Goal: Book appointment/travel/reservation

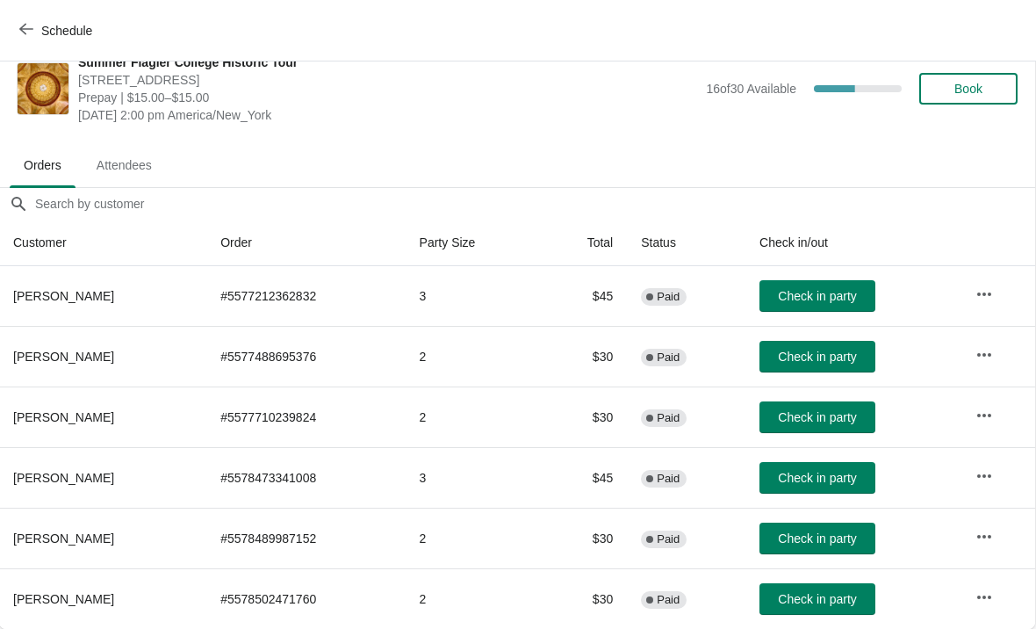
click at [36, 36] on span "Schedule" at bounding box center [57, 30] width 69 height 17
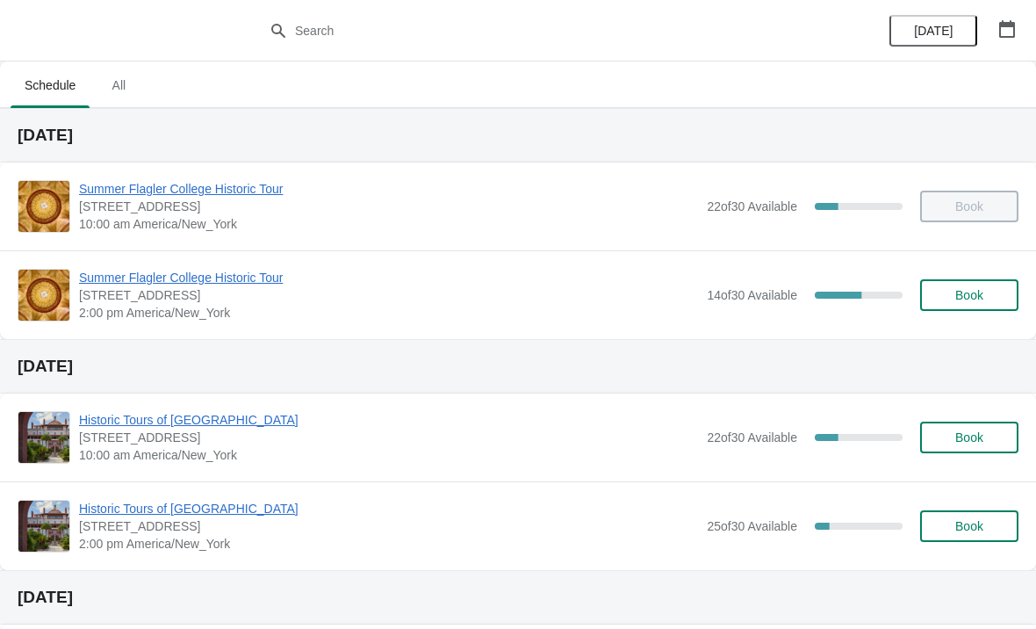
click at [970, 322] on div "Summer Flagler College Historic Tour 74 King Street, St. Augustine, FL, USA 2:0…" at bounding box center [518, 294] width 1036 height 89
click at [982, 304] on button "Book" at bounding box center [969, 295] width 98 height 32
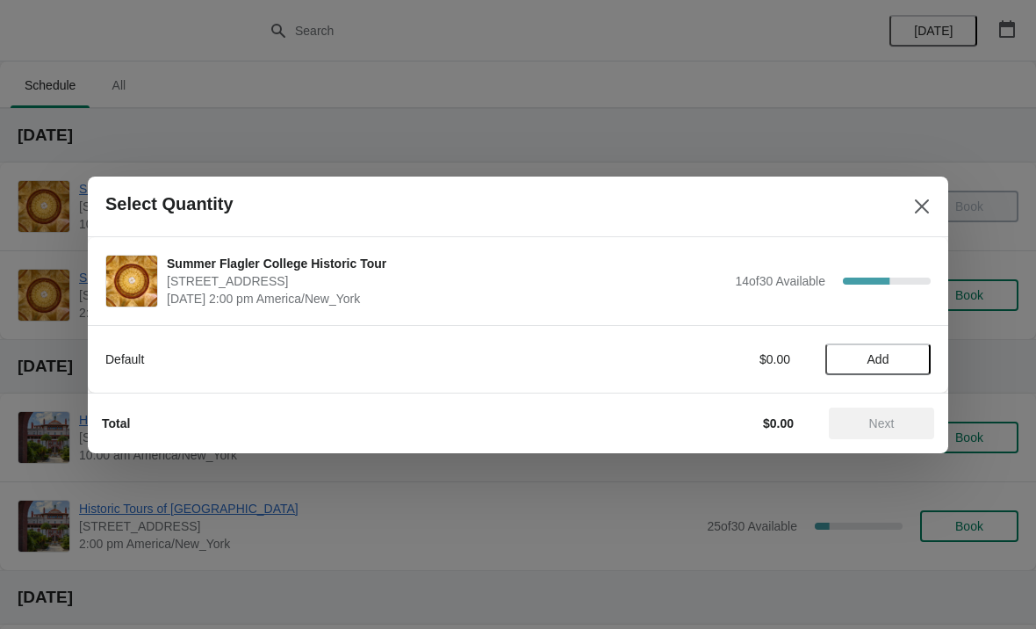
click at [913, 352] on span "Add" at bounding box center [878, 359] width 74 height 14
click at [914, 350] on icon at bounding box center [908, 359] width 18 height 18
click at [912, 416] on span "Next" at bounding box center [881, 423] width 77 height 14
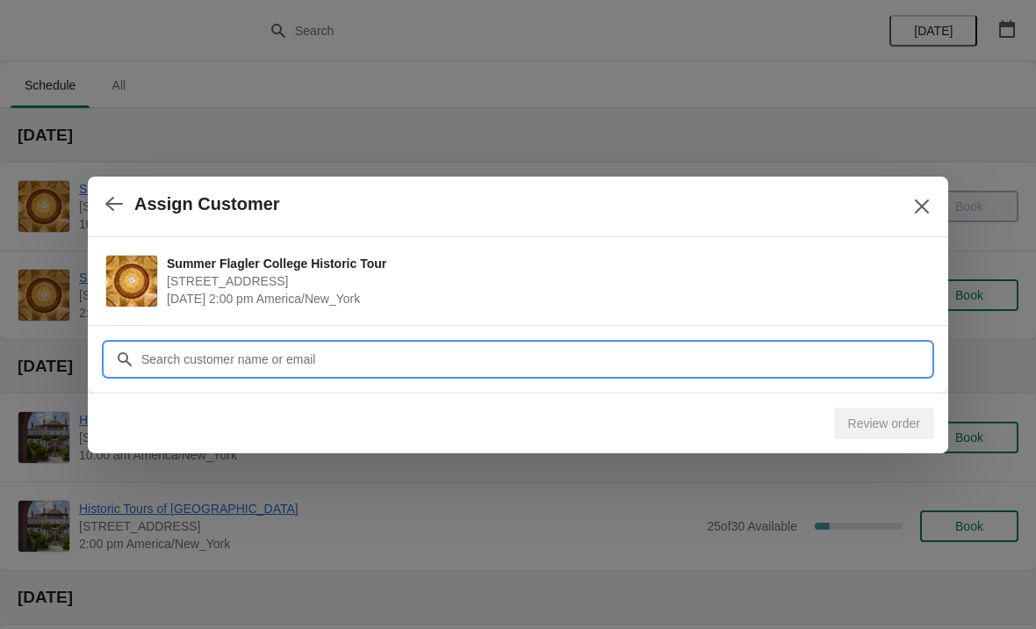
click at [879, 363] on input "Customer" at bounding box center [536, 359] width 790 height 32
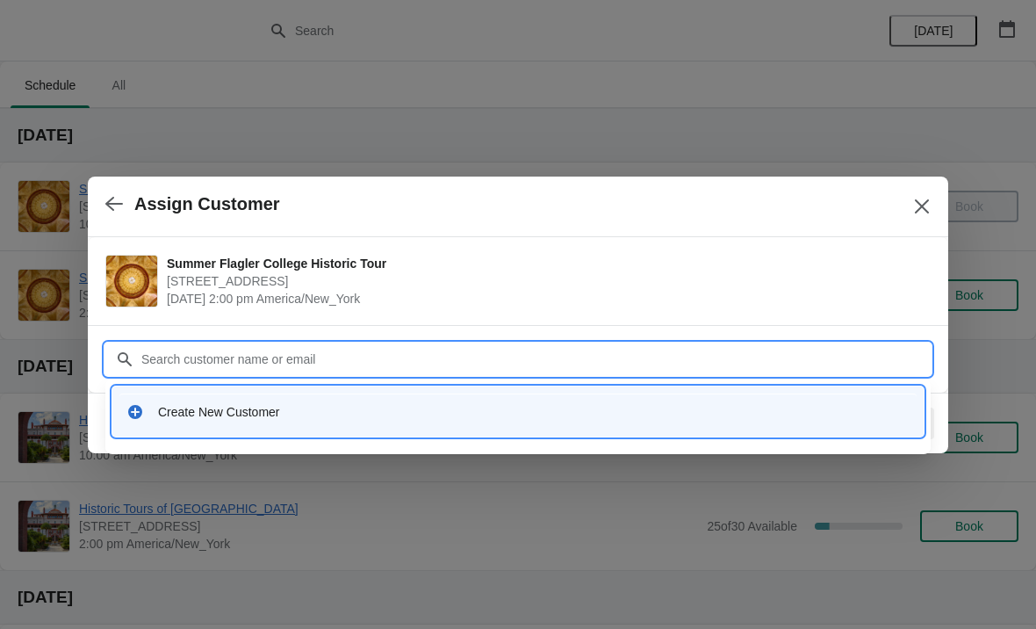
click at [222, 419] on div "Create New Customer" at bounding box center [534, 412] width 752 height 18
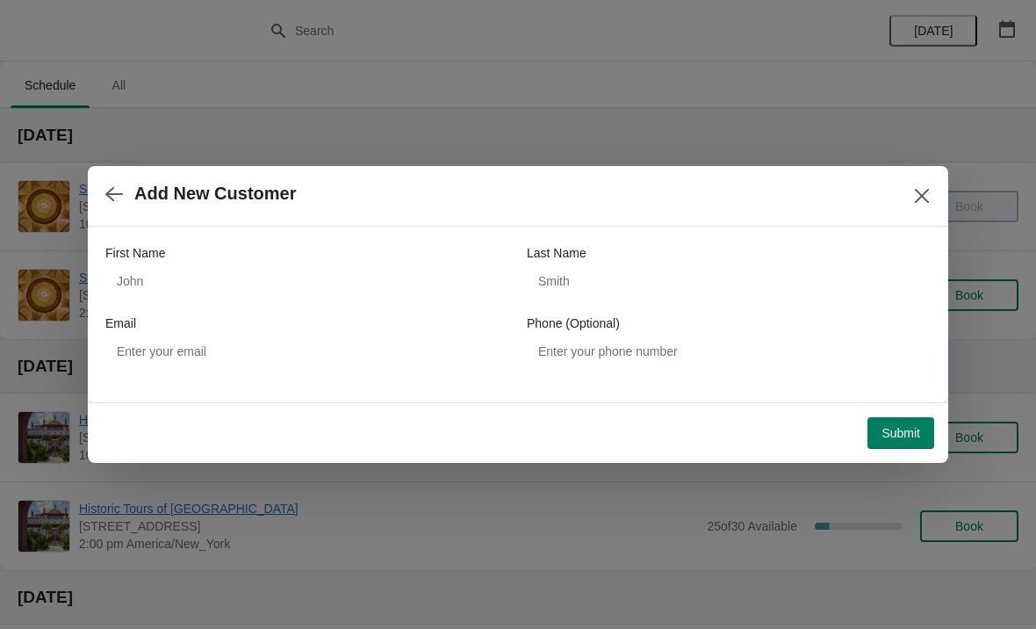
click at [193, 261] on div "First Name" at bounding box center [307, 253] width 404 height 18
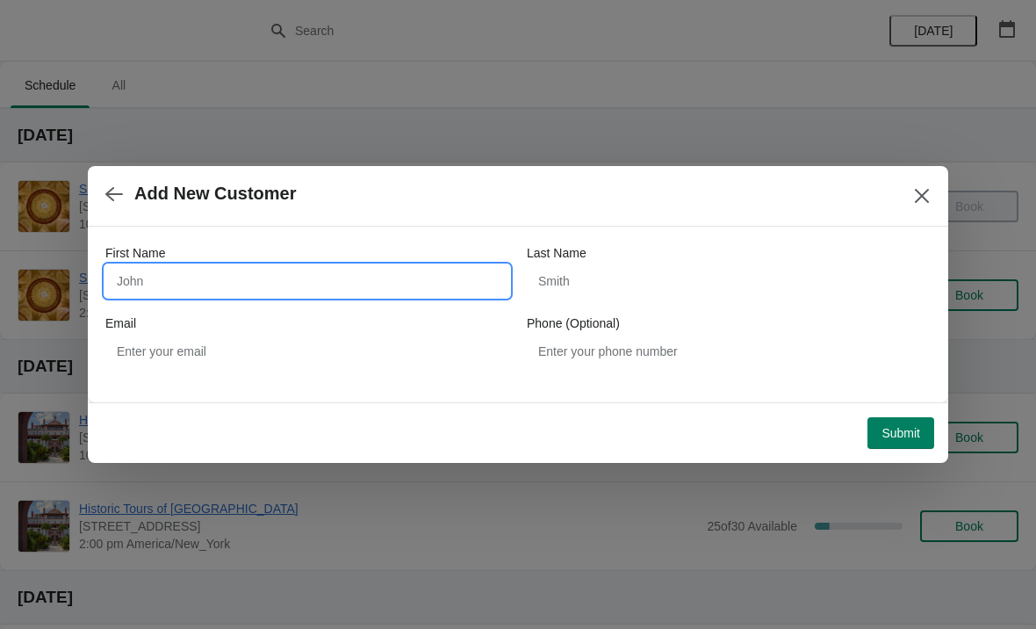
click at [218, 282] on input "First Name" at bounding box center [307, 281] width 404 height 32
type input "Jack"
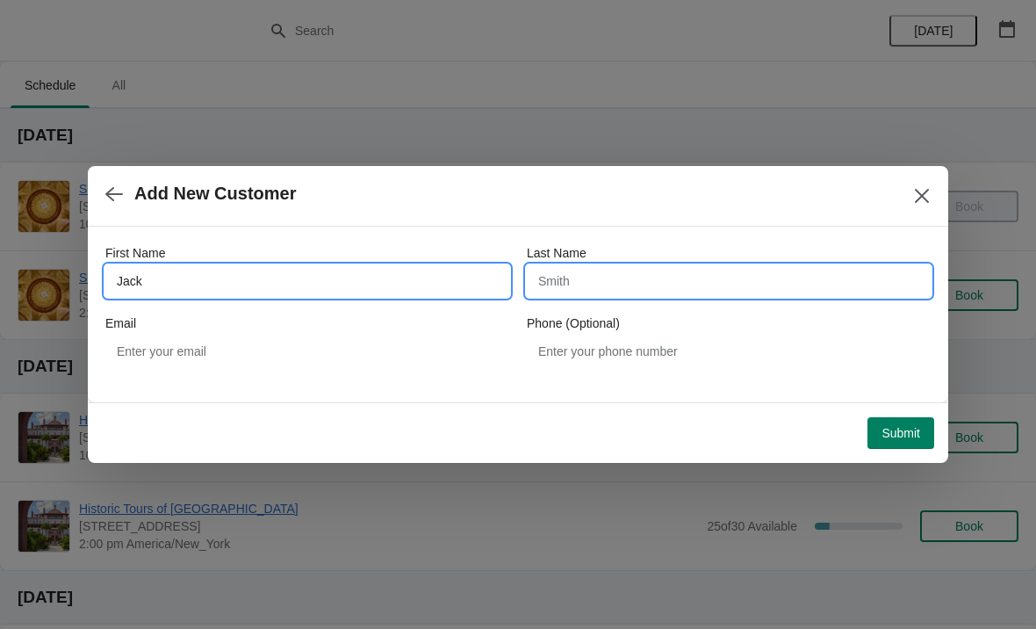
click at [821, 277] on input "Last Name" at bounding box center [729, 281] width 404 height 32
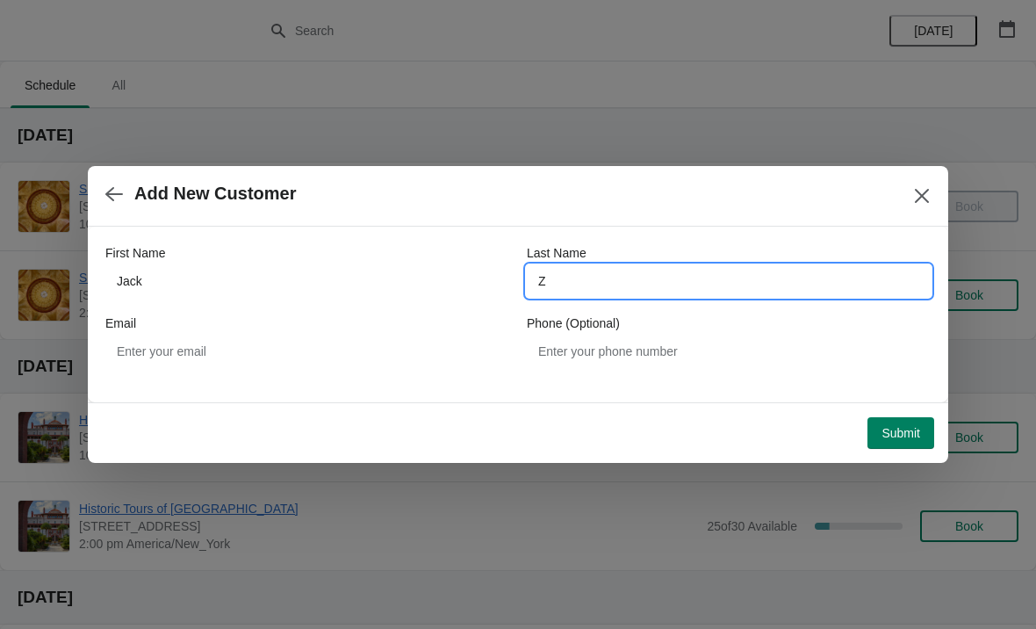
type input "Z"
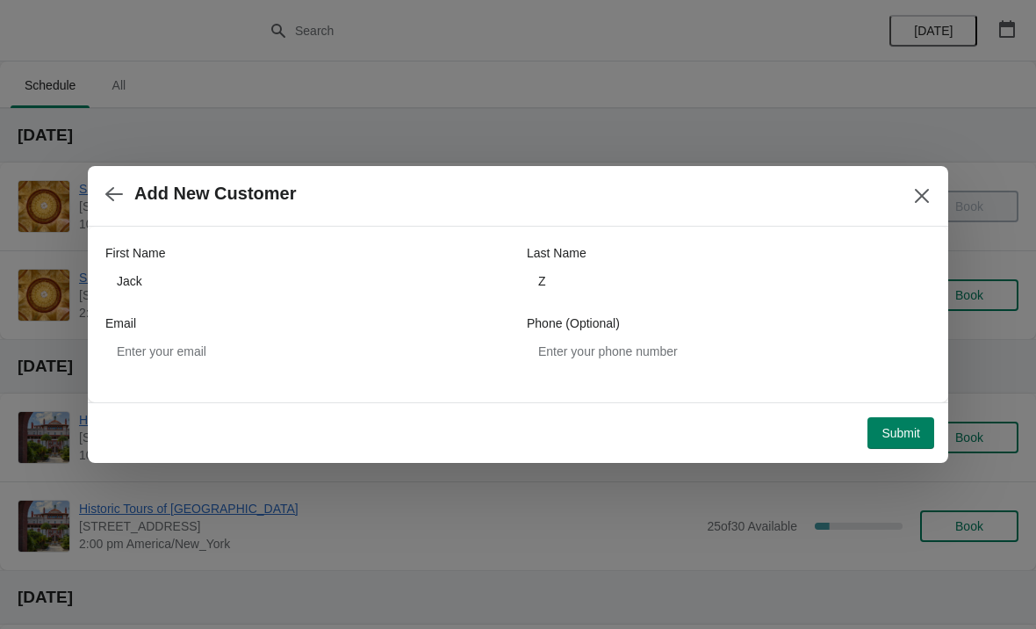
click at [904, 430] on span "Submit" at bounding box center [901, 433] width 39 height 14
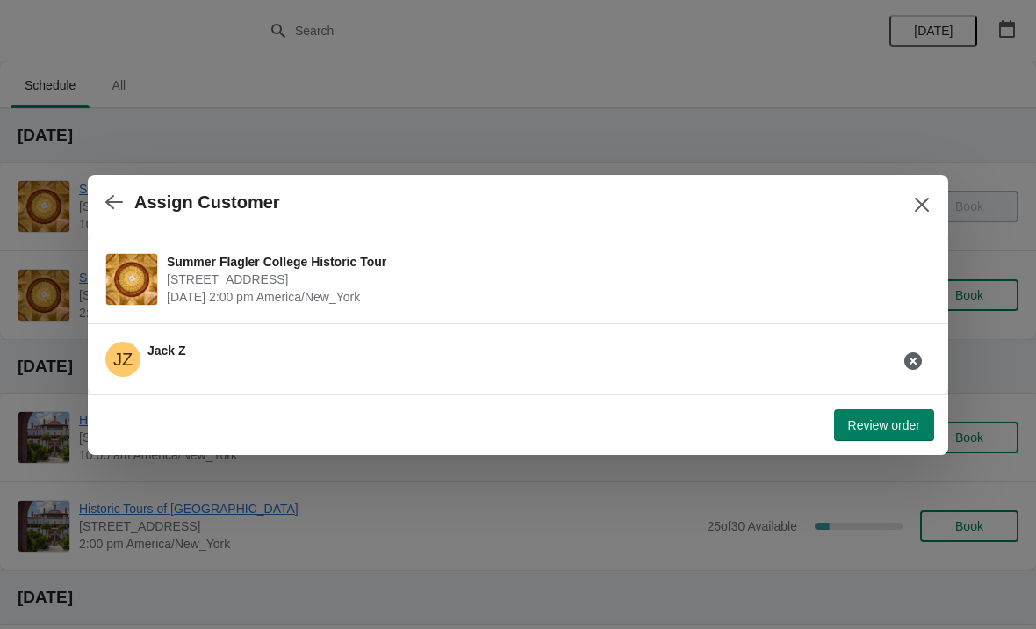
click at [880, 440] on button "Review order" at bounding box center [884, 425] width 100 height 32
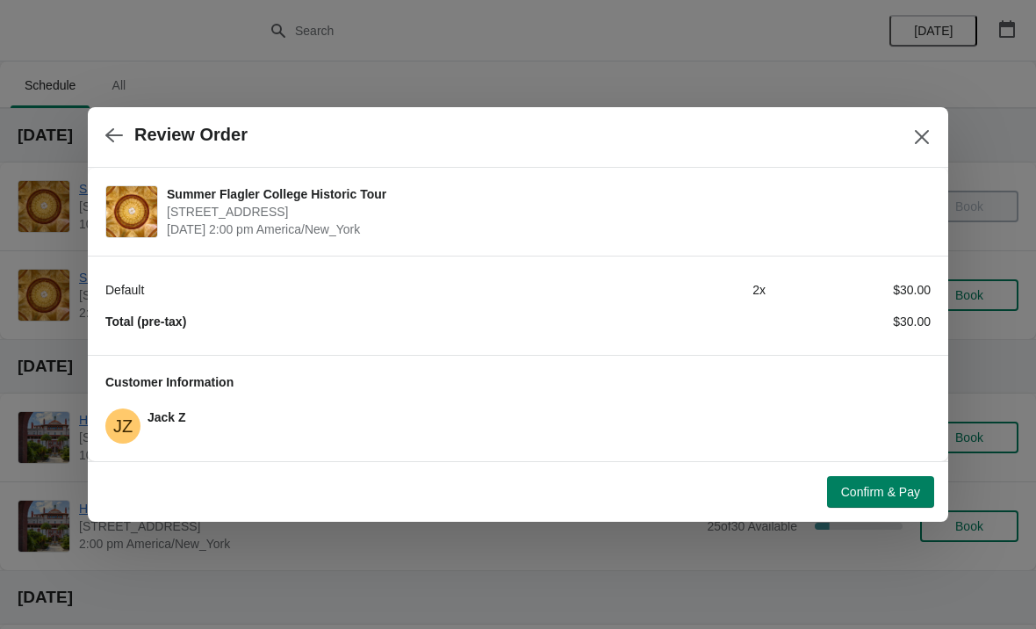
click at [877, 489] on span "Confirm & Pay" at bounding box center [880, 492] width 79 height 14
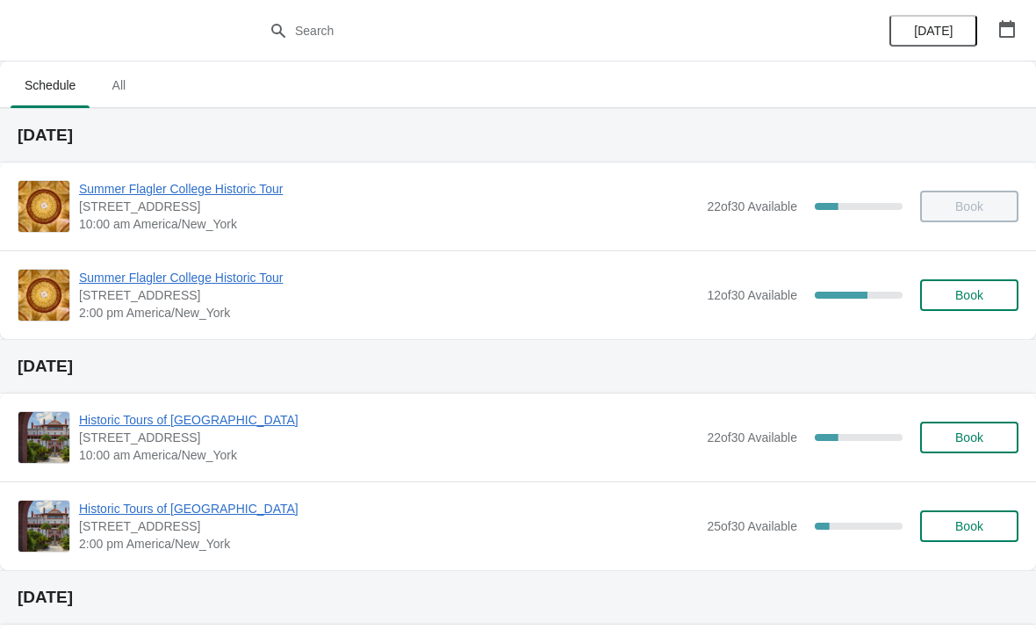
click at [264, 274] on span "Summer Flagler College Historic Tour" at bounding box center [388, 278] width 619 height 18
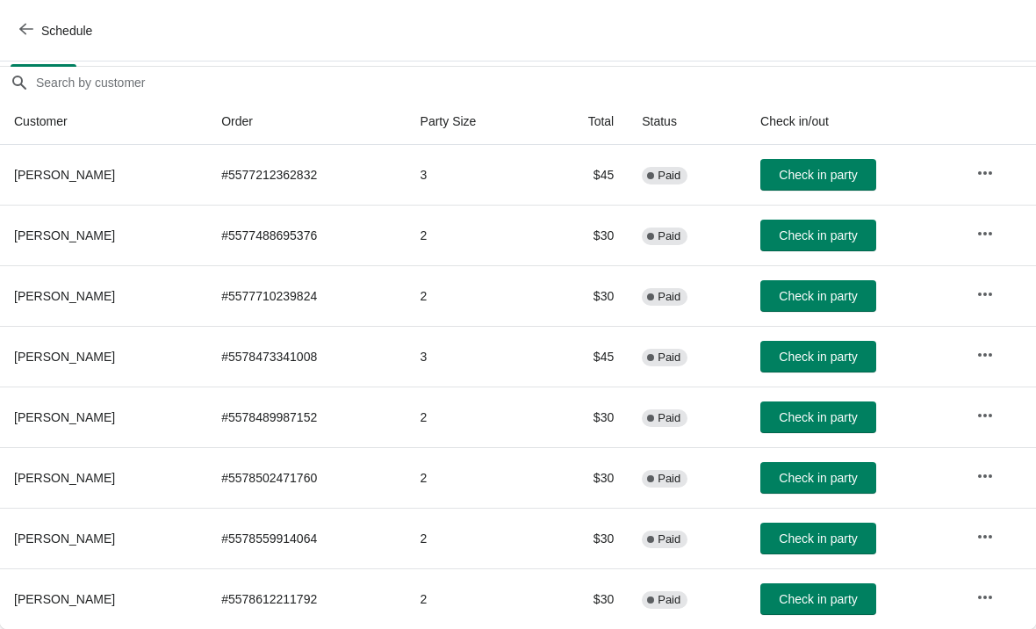
scroll to position [147, 0]
click at [859, 579] on td "Check in party" at bounding box center [854, 598] width 216 height 61
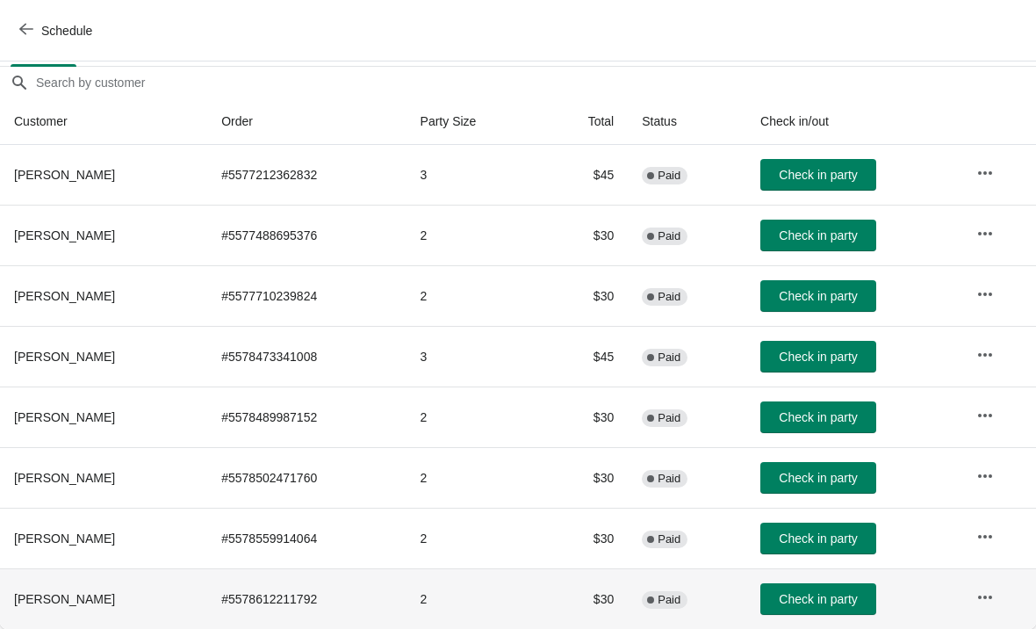
click at [835, 586] on button "Check in party" at bounding box center [818, 599] width 116 height 32
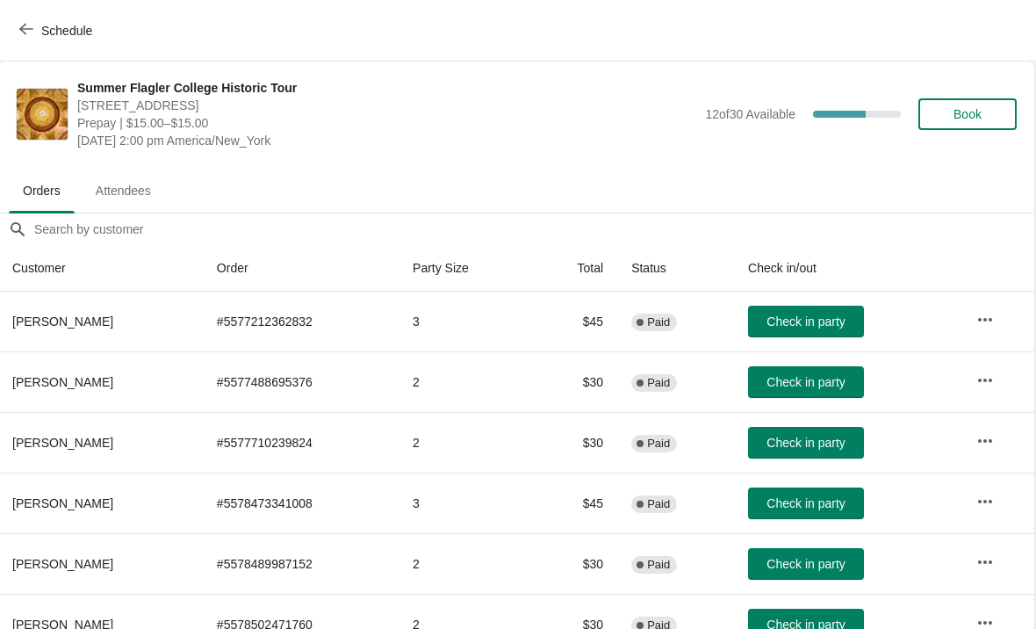
scroll to position [0, 1]
click at [984, 126] on button "Book" at bounding box center [968, 114] width 98 height 32
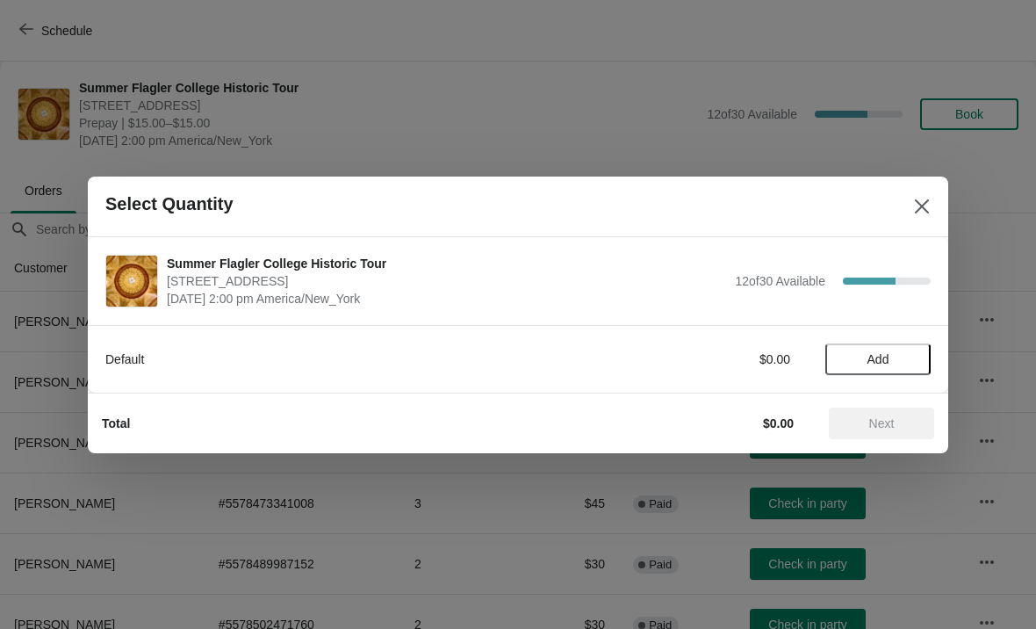
click at [932, 208] on button "Close" at bounding box center [922, 207] width 32 height 32
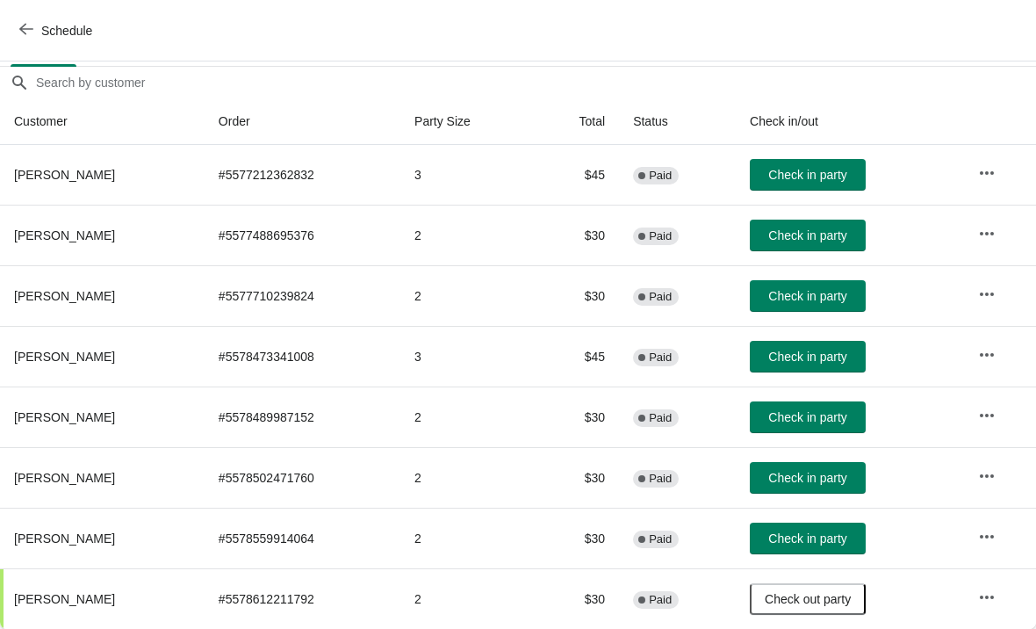
scroll to position [147, 0]
click at [799, 531] on span "Check in party" at bounding box center [807, 538] width 78 height 14
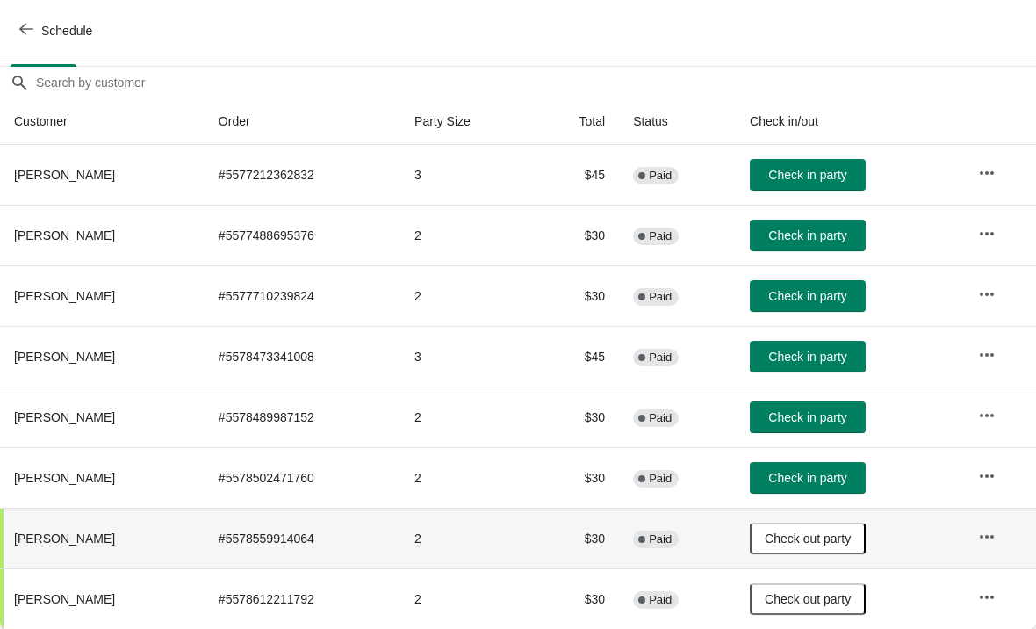
click at [816, 410] on span "Check in party" at bounding box center [807, 417] width 78 height 14
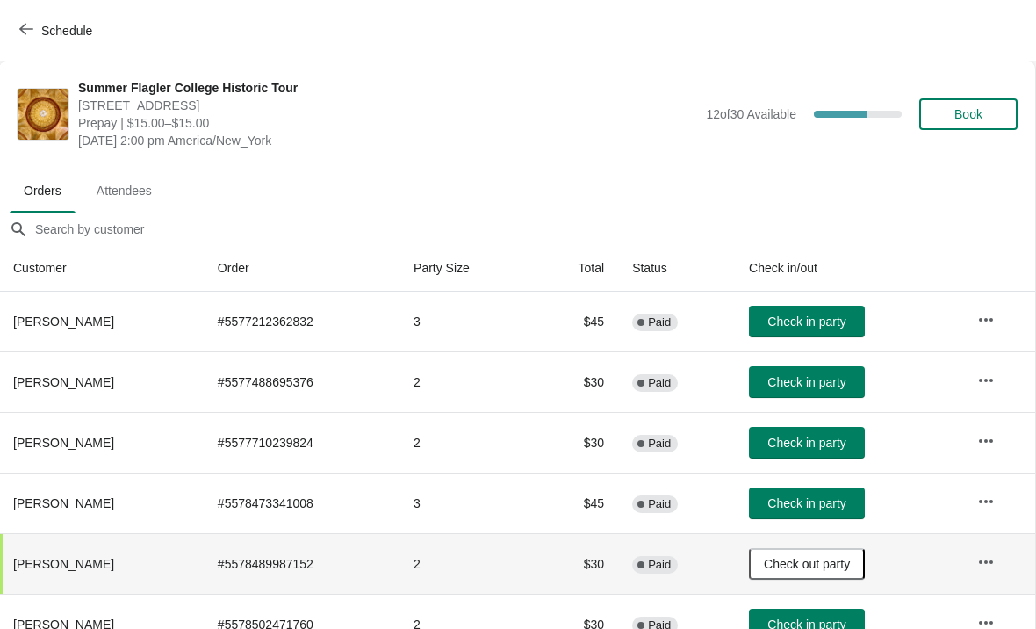
scroll to position [0, 1]
click at [985, 123] on button "Book" at bounding box center [968, 114] width 98 height 32
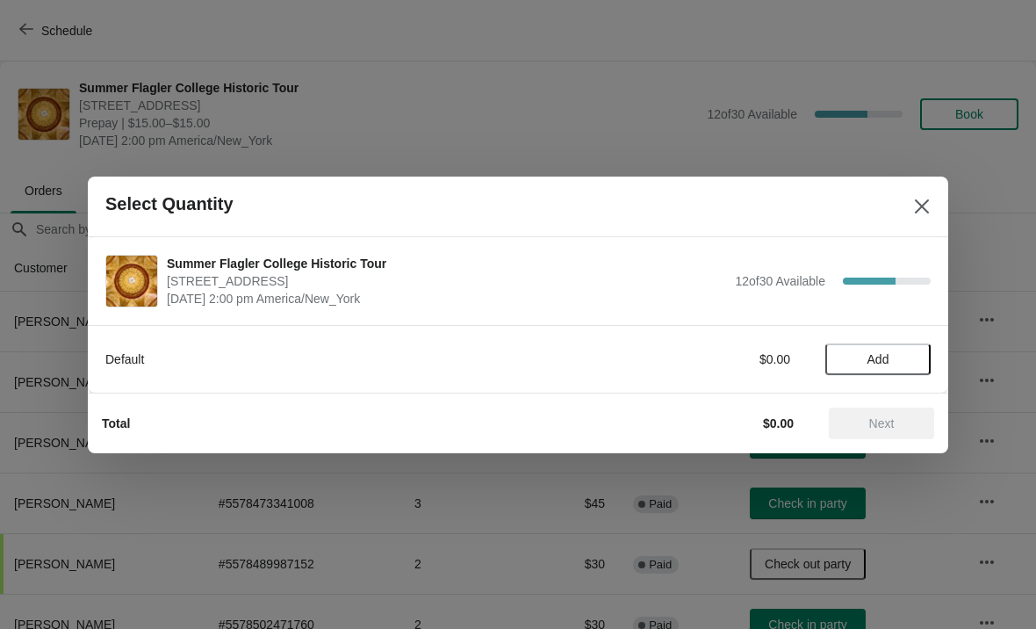
click at [894, 356] on span "Add" at bounding box center [878, 359] width 74 height 14
click at [904, 371] on div "Default $15.00 1" at bounding box center [517, 359] width 825 height 32
click at [916, 360] on icon at bounding box center [908, 359] width 18 height 18
click at [919, 433] on button "Next" at bounding box center [881, 423] width 105 height 32
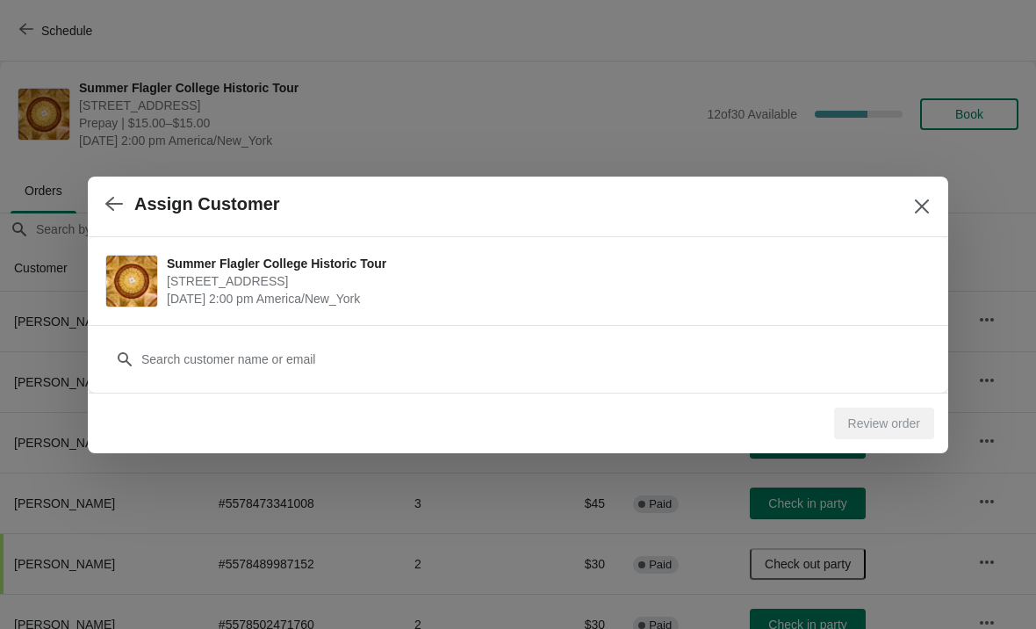
click at [805, 339] on div "Customer" at bounding box center [517, 350] width 825 height 49
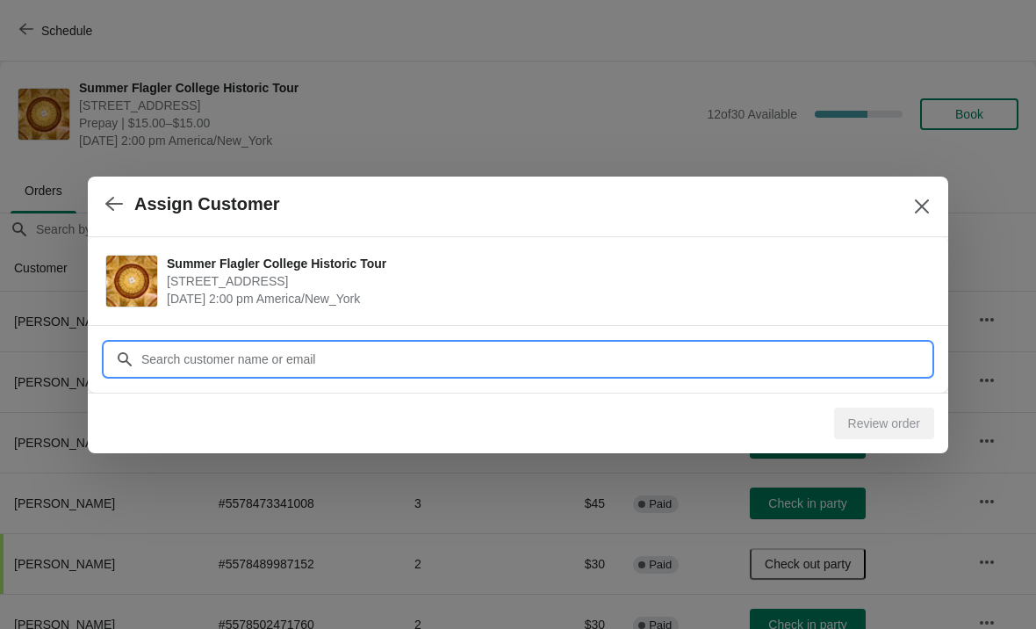
click at [594, 359] on input "Customer" at bounding box center [536, 359] width 790 height 32
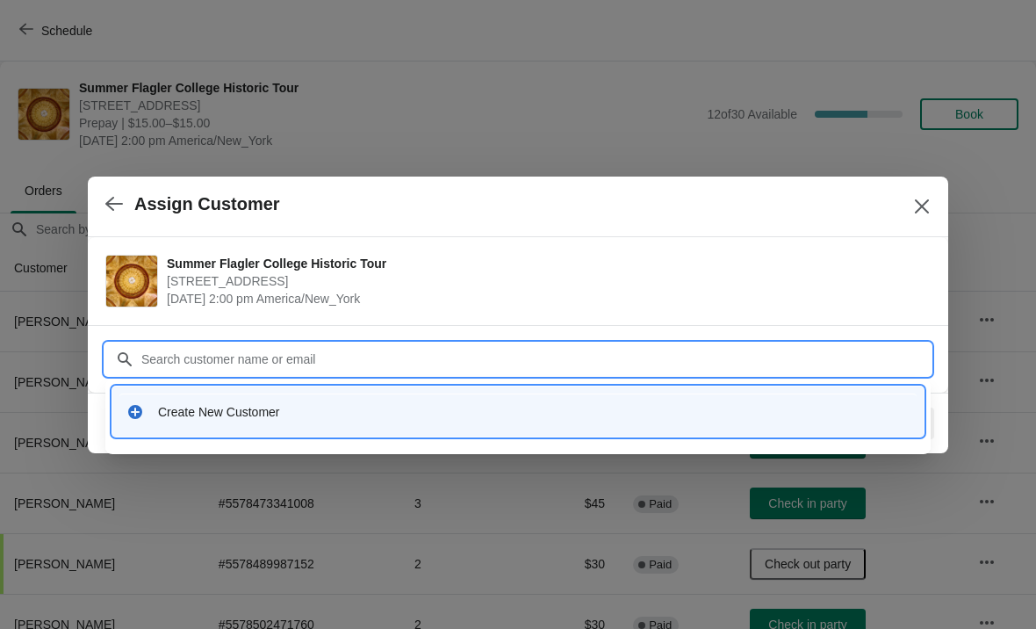
click at [507, 411] on div "Create New Customer" at bounding box center [534, 412] width 752 height 18
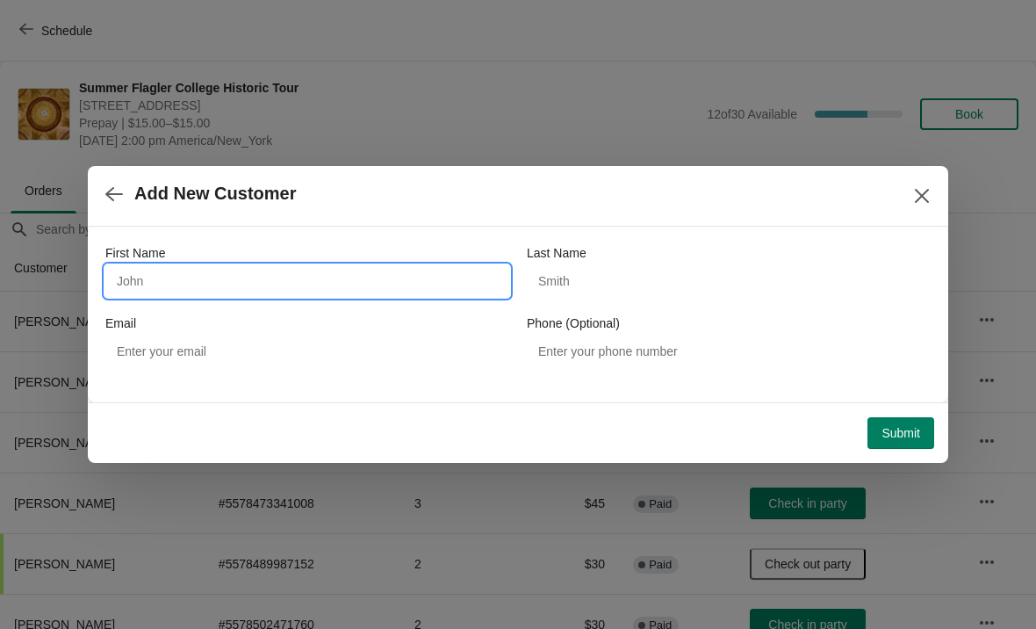
click at [302, 282] on input "First Name" at bounding box center [307, 281] width 404 height 32
type input "[PERSON_NAME]"
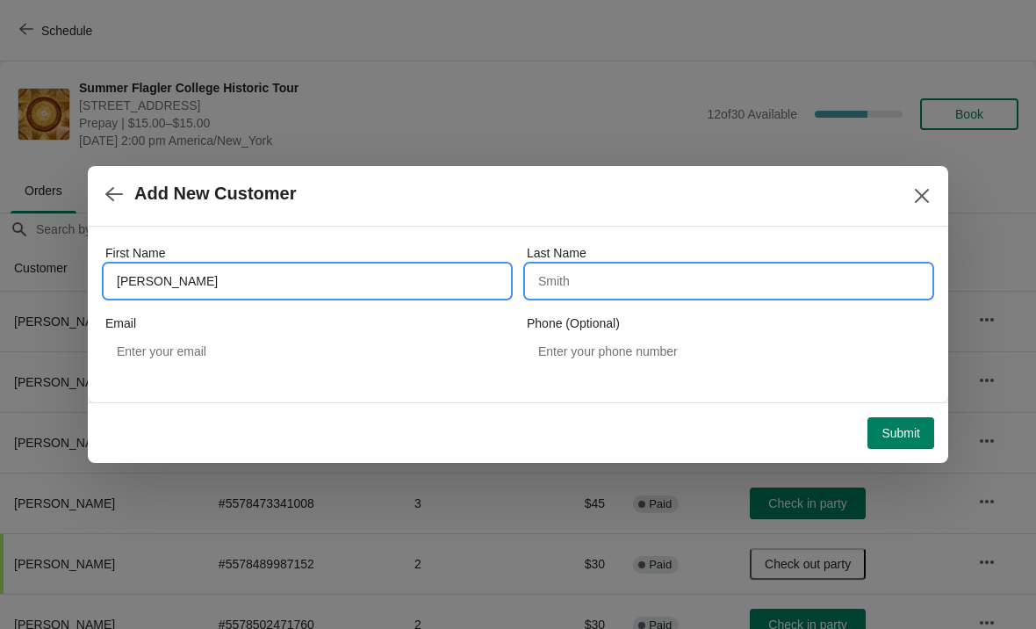
click at [758, 277] on input "Last Name" at bounding box center [729, 281] width 404 height 32
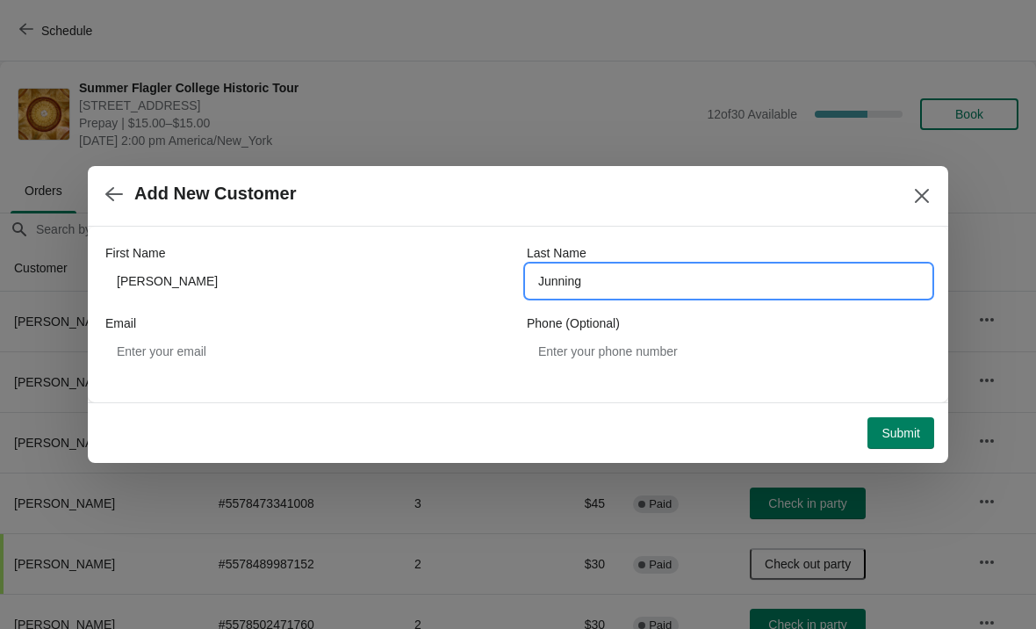
type input "Junnings"
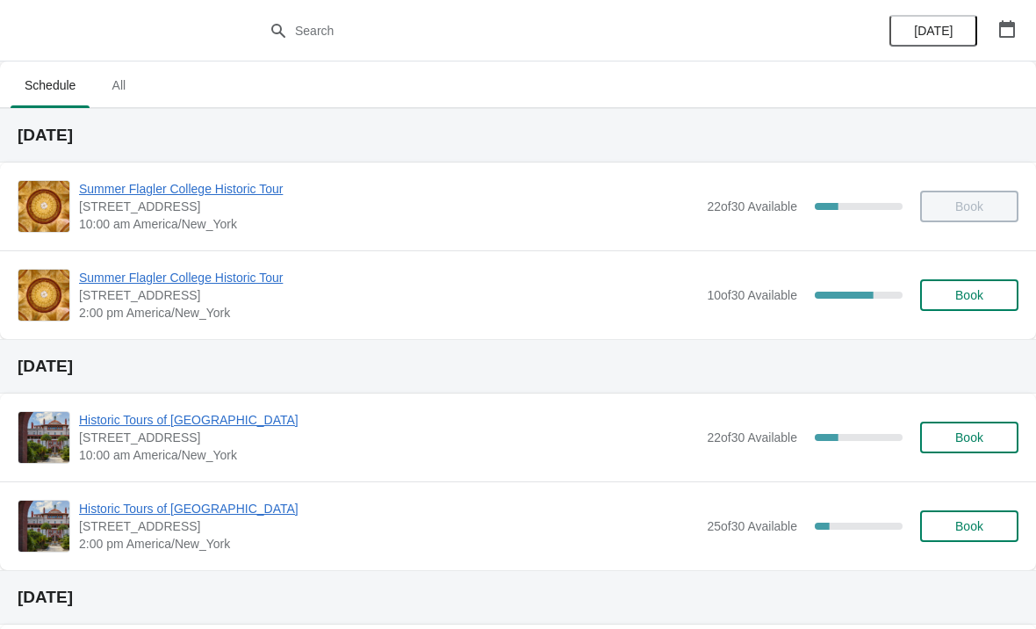
click at [249, 283] on span "Summer Flagler College Historic Tour" at bounding box center [388, 278] width 619 height 18
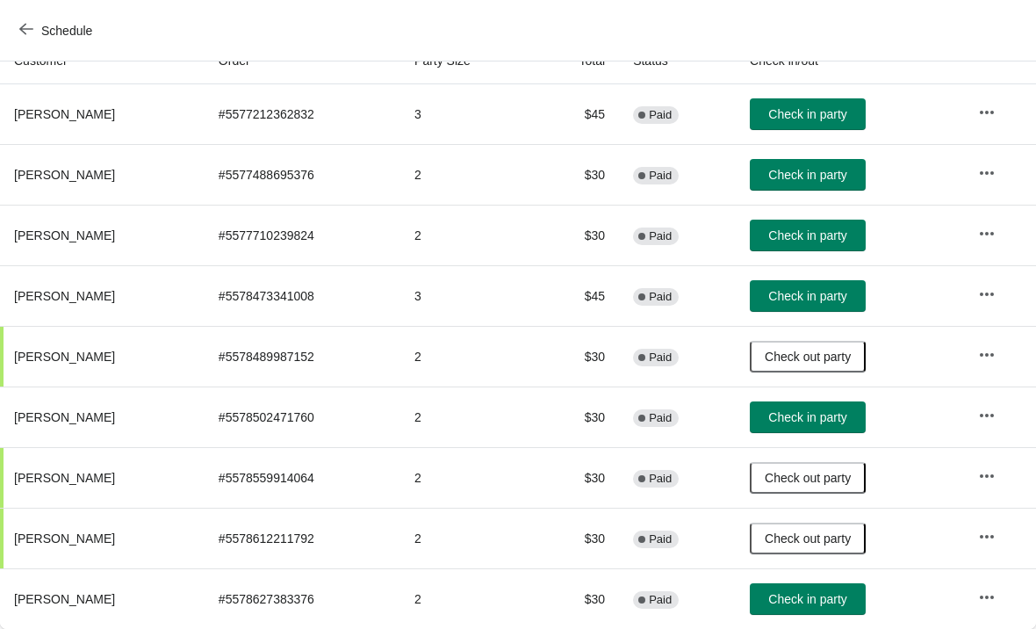
scroll to position [207, 0]
click at [801, 184] on button "Check in party" at bounding box center [808, 175] width 116 height 32
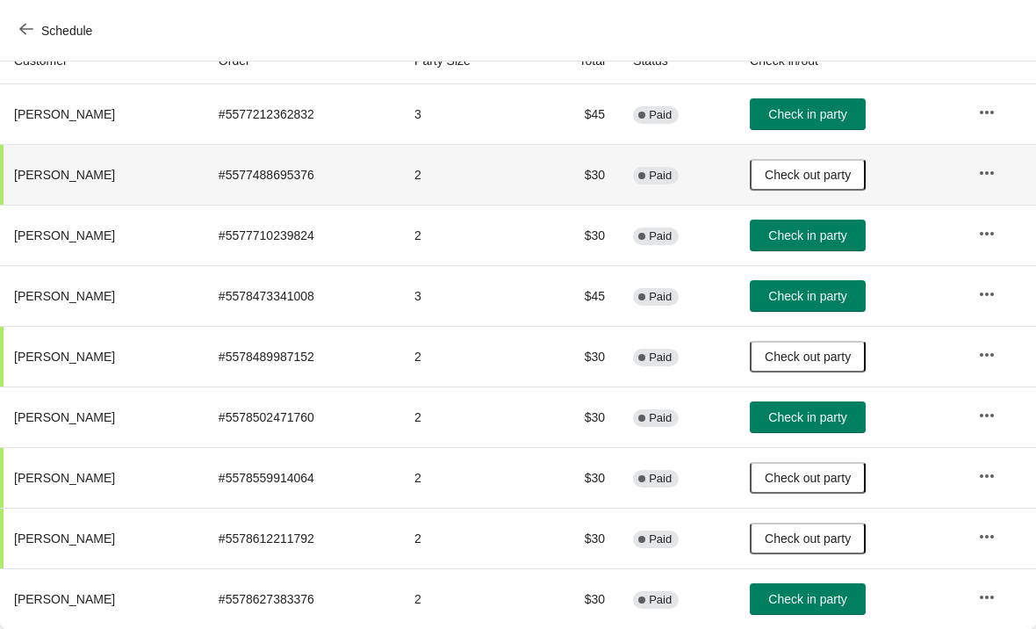
click at [840, 418] on span "Check in party" at bounding box center [807, 417] width 78 height 14
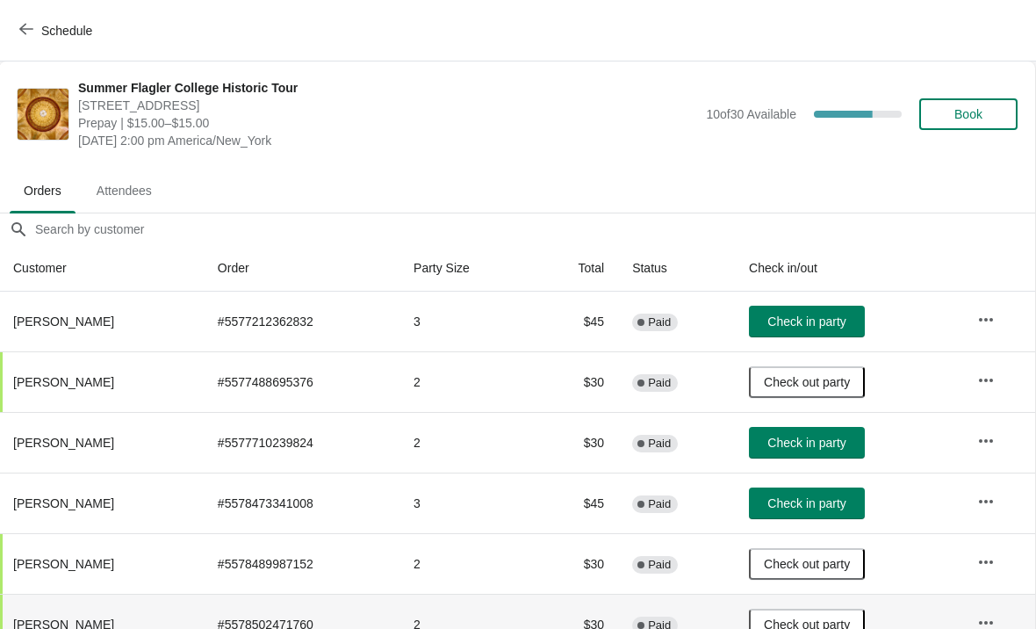
scroll to position [0, 1]
click at [35, 40] on button "Schedule" at bounding box center [57, 31] width 97 height 32
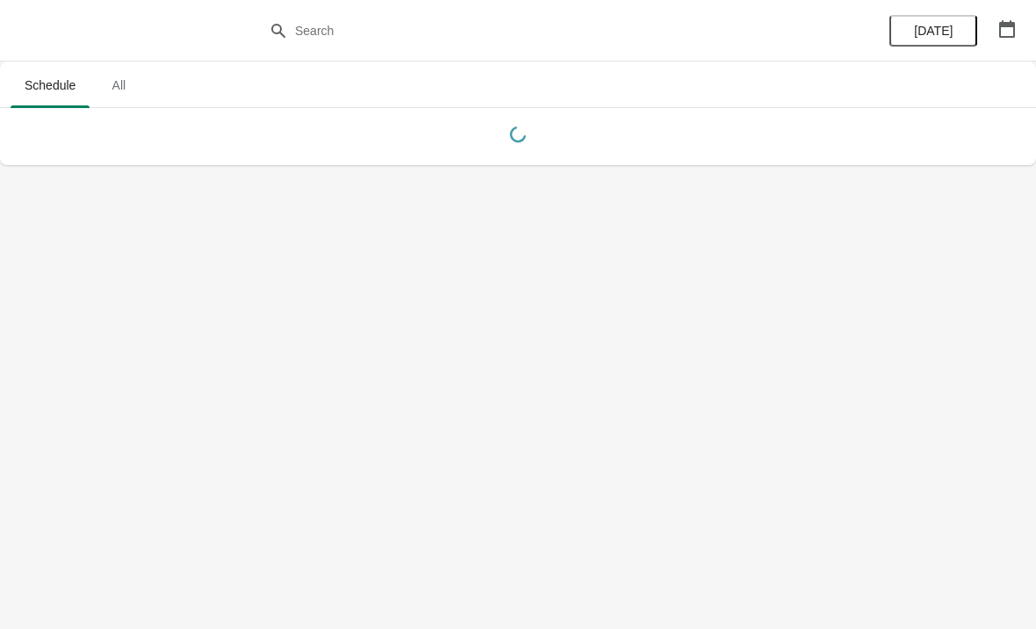
scroll to position [0, 0]
